Goal: Information Seeking & Learning: Learn about a topic

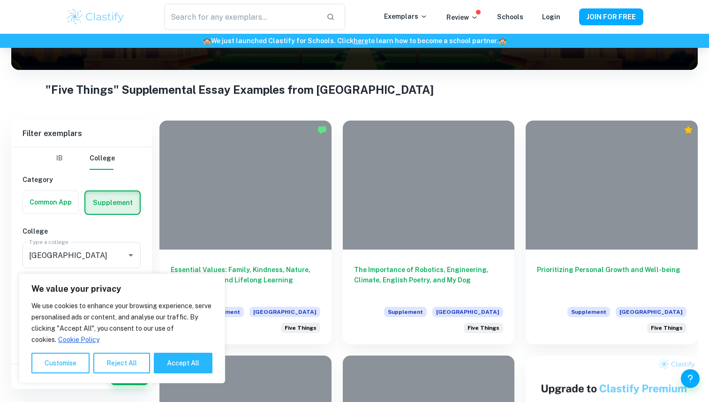
scroll to position [158, 0]
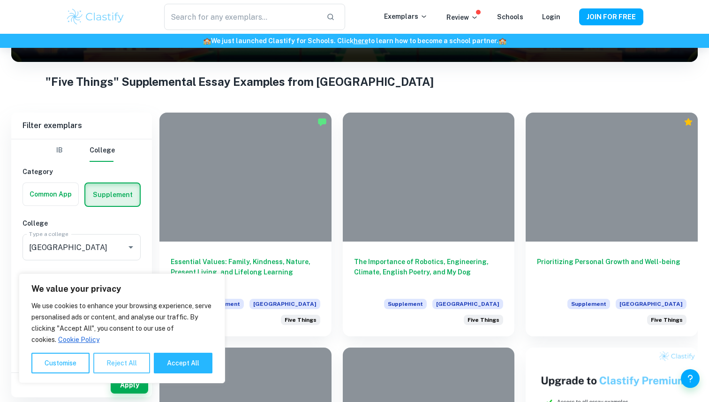
click at [133, 364] on button "Reject All" at bounding box center [121, 363] width 57 height 21
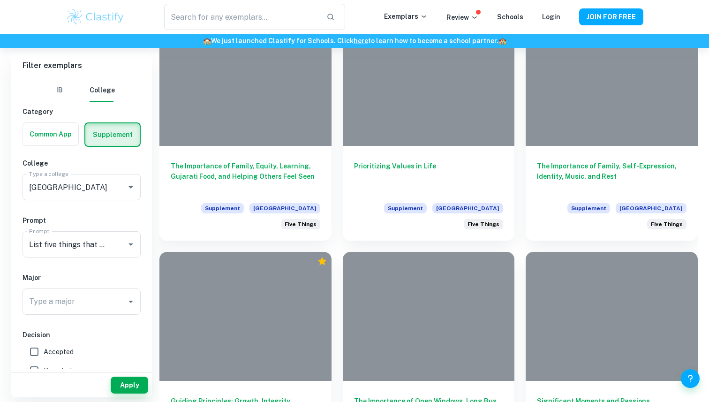
scroll to position [1204, 0]
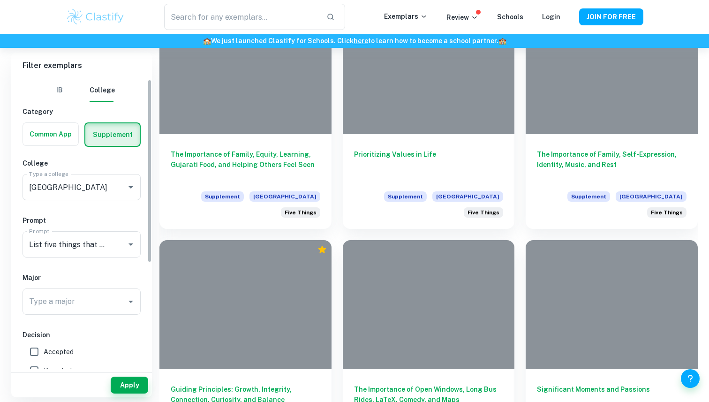
click at [113, 132] on label "button" at bounding box center [112, 134] width 54 height 23
click at [0, 0] on input "radio" at bounding box center [0, 0] width 0 height 0
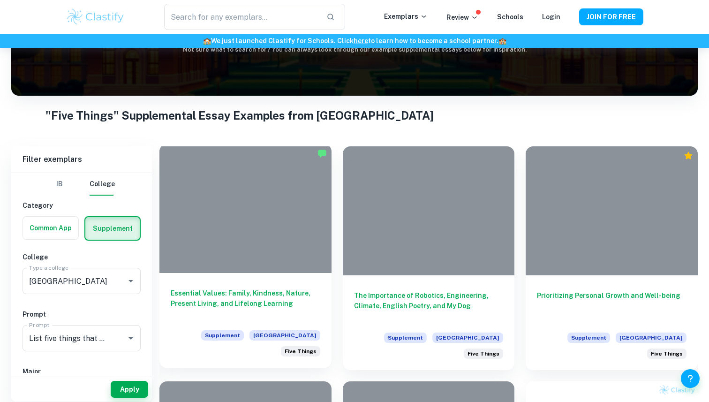
scroll to position [128, 0]
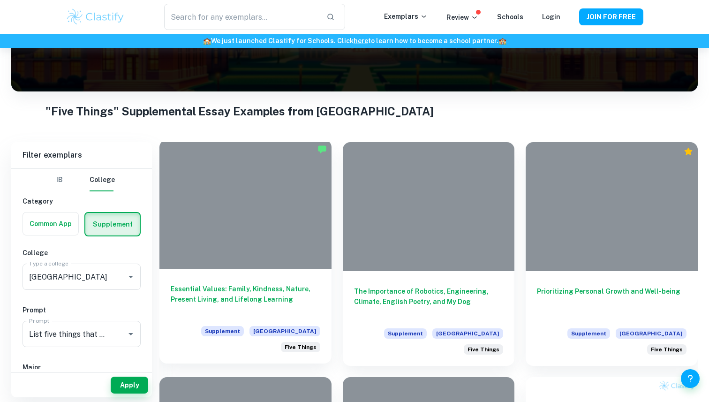
click at [215, 292] on h6 "Essential Values: Family, Kindness, Nature, Present Living, and Lifelong Learni…" at bounding box center [246, 299] width 150 height 31
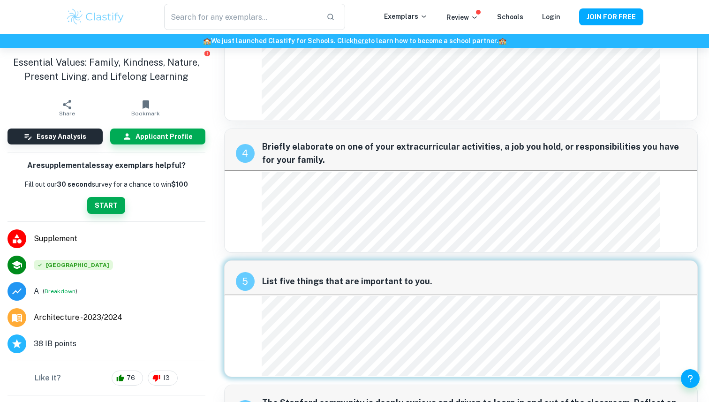
scroll to position [398, 0]
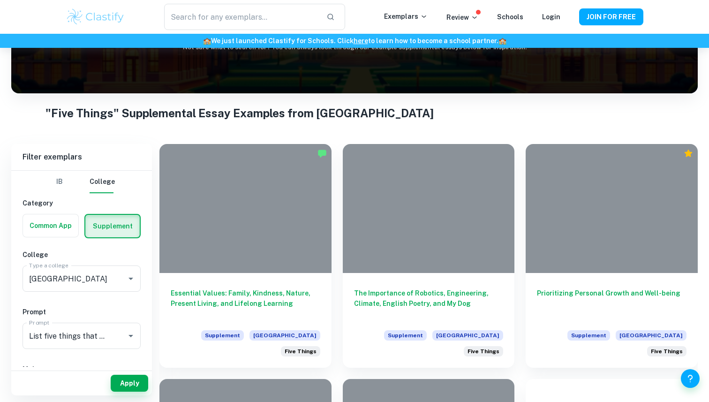
scroll to position [147, 0]
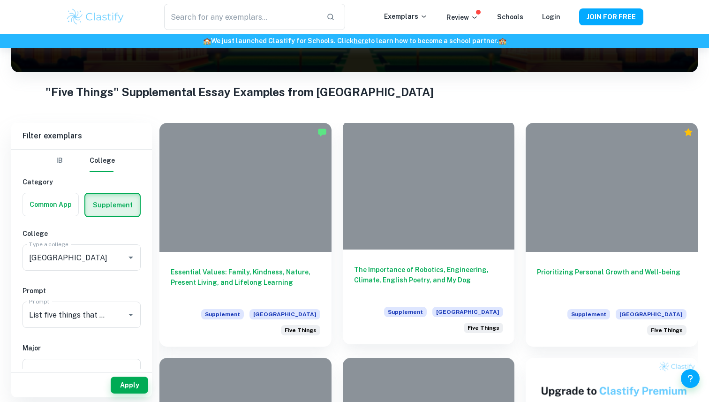
click at [363, 267] on h6 "The Importance of Robotics, Engineering, Climate, English Poetry, and My Dog" at bounding box center [429, 279] width 150 height 31
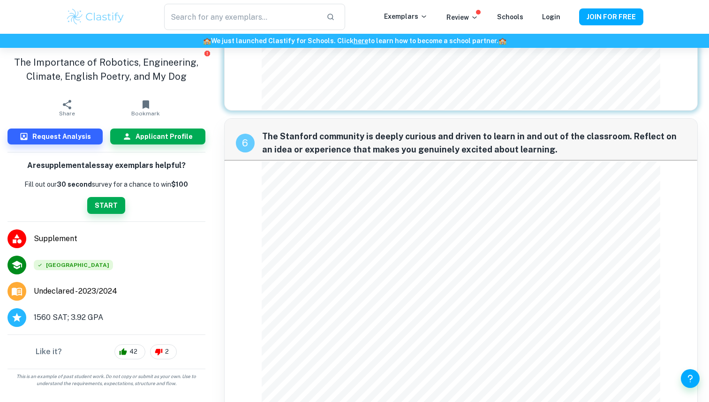
scroll to position [579, 0]
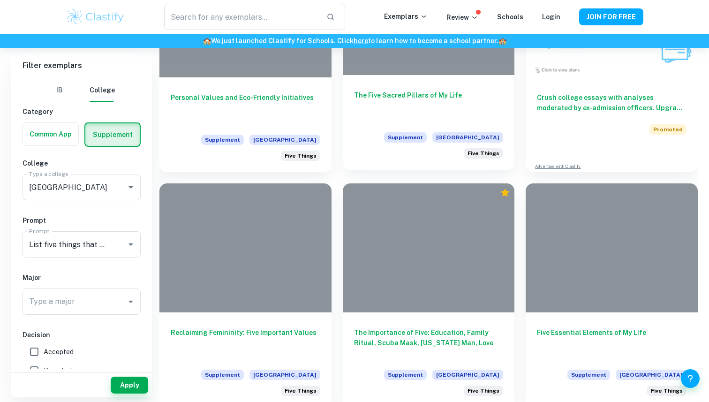
scroll to position [566, 0]
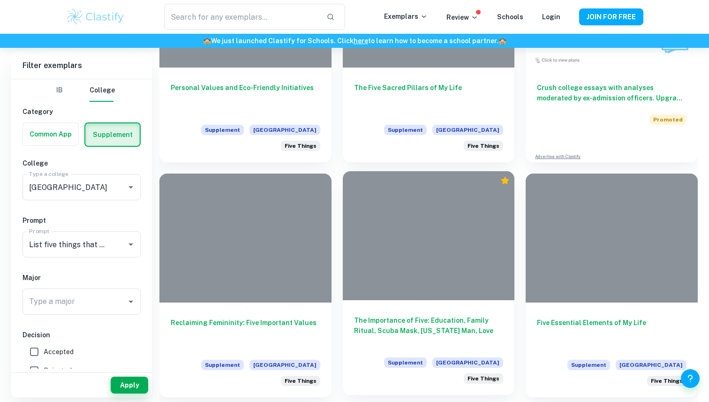
click at [387, 315] on h6 "The Importance of Five: Education, Family Ritual, Scuba Mask, [US_STATE] Man, L…" at bounding box center [429, 330] width 150 height 31
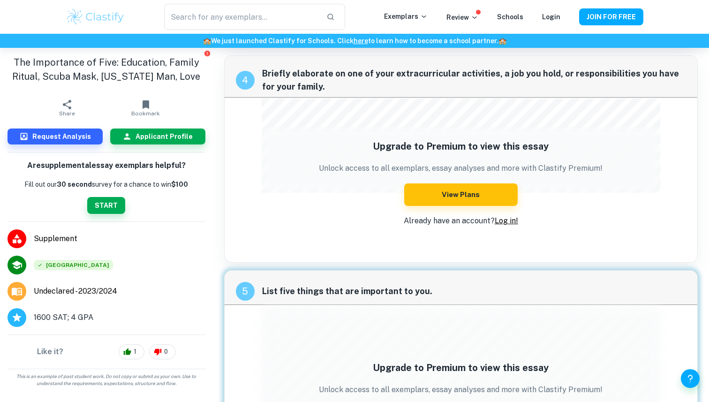
scroll to position [545, 0]
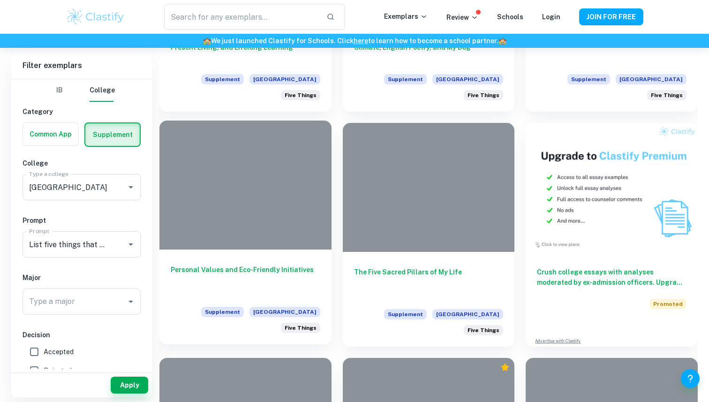
scroll to position [307, 0]
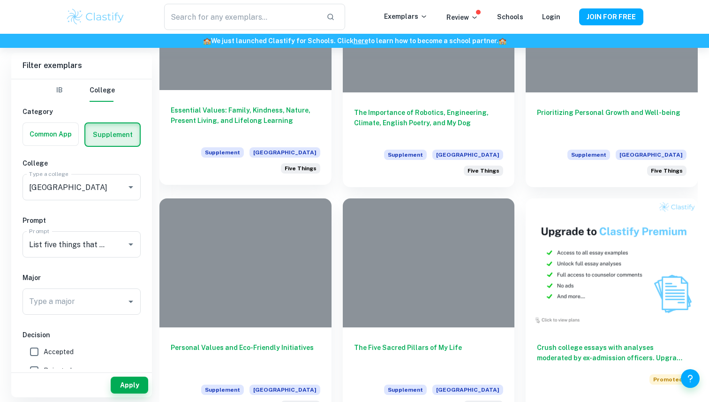
click at [244, 113] on h6 "Essential Values: Family, Kindness, Nature, Present Living, and Lifelong Learni…" at bounding box center [246, 120] width 150 height 31
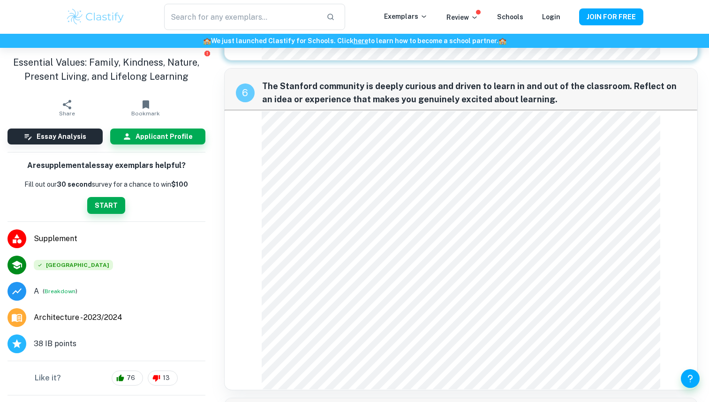
scroll to position [719, 0]
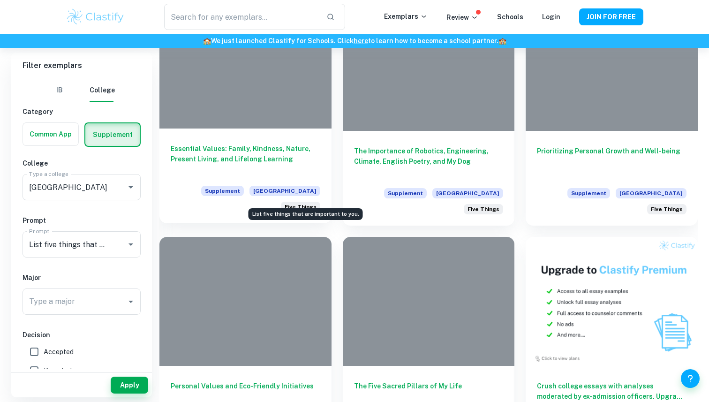
scroll to position [220, 0]
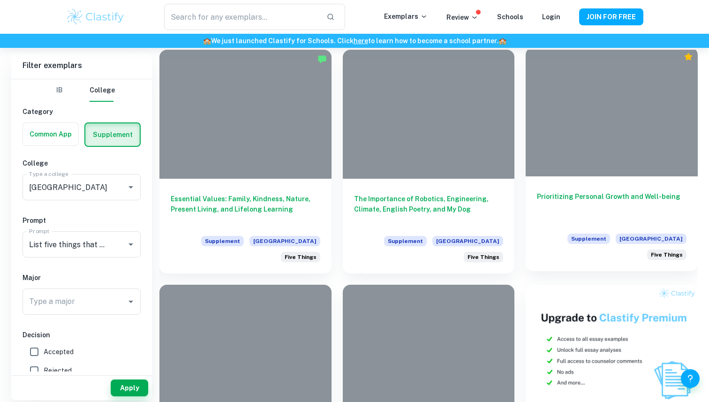
click at [559, 199] on h6 "Prioritizing Personal Growth and Well-being" at bounding box center [612, 206] width 150 height 31
